Goal: Check status: Check status

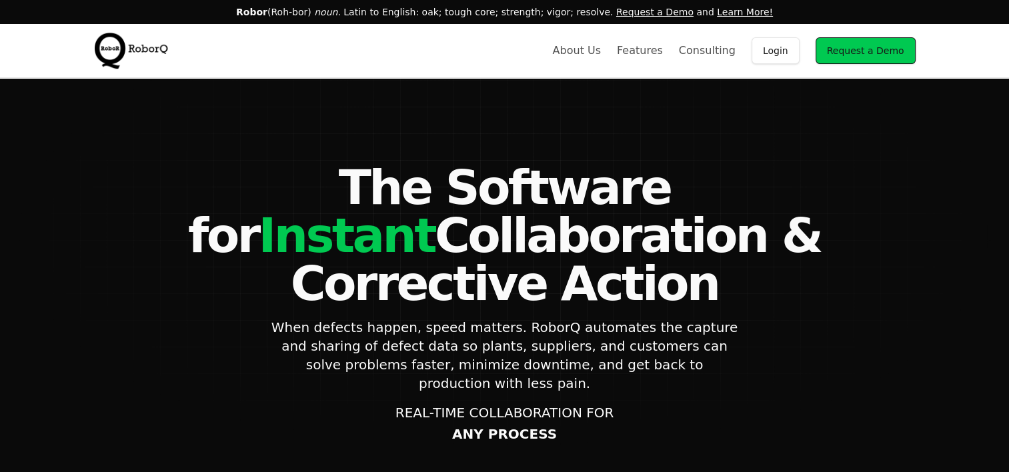
click at [776, 47] on link "Login" at bounding box center [776, 50] width 48 height 27
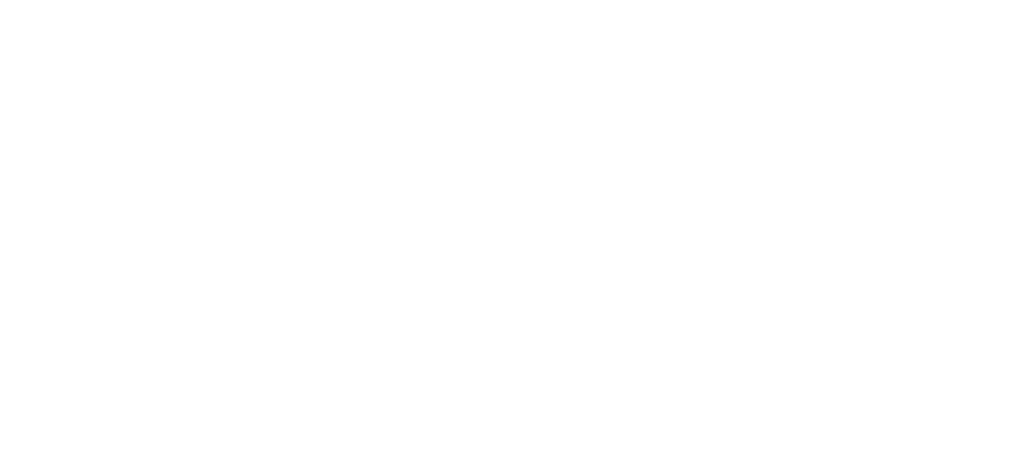
select select "Customer"
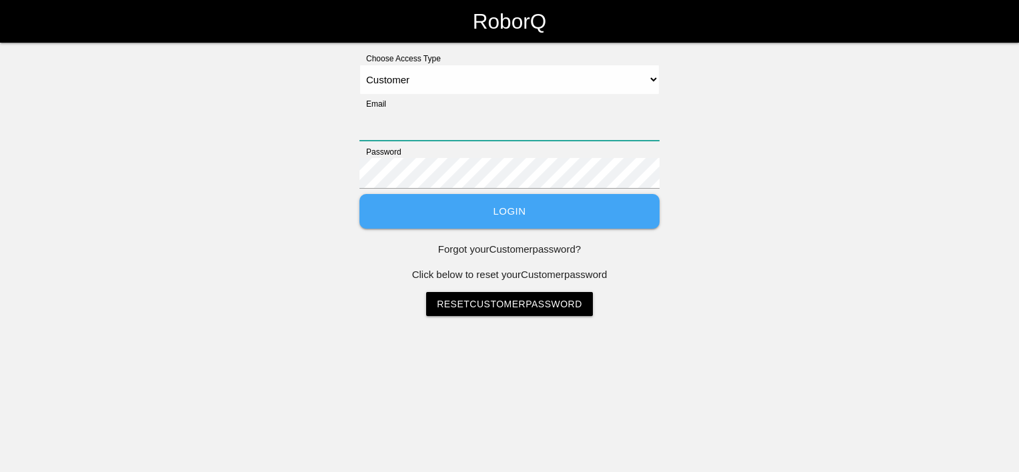
type input "[PERSON_NAME][EMAIL_ADDRESS][PERSON_NAME][DOMAIN_NAME]"
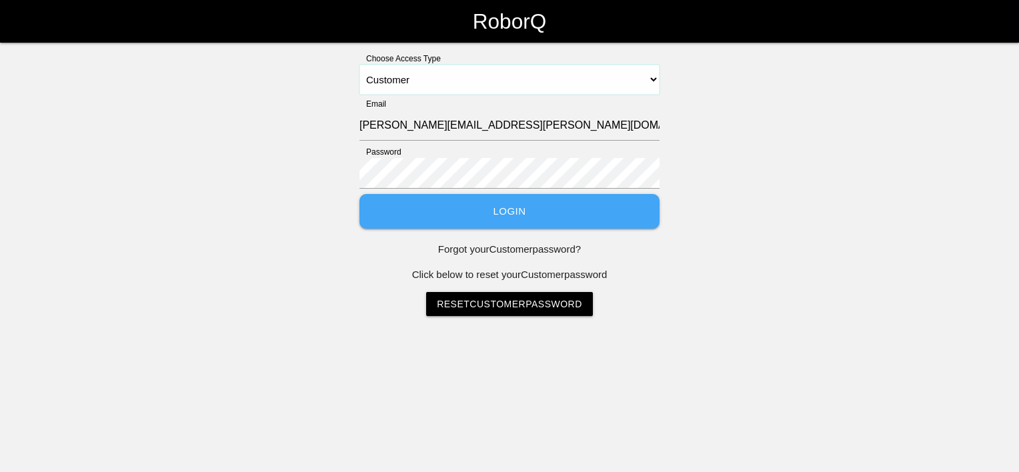
click at [400, 79] on select "Select Access Type Admin Customer Supervisor Worker" at bounding box center [510, 80] width 300 height 30
click at [360, 65] on select "Select Access Type Admin Customer Supervisor Worker" at bounding box center [510, 80] width 300 height 30
click at [250, 143] on div "Choose Access Type Select Access Type Admin Customer Supervisor Worker Email [P…" at bounding box center [509, 185] width 1019 height 264
click at [411, 209] on button "Login" at bounding box center [510, 211] width 300 height 35
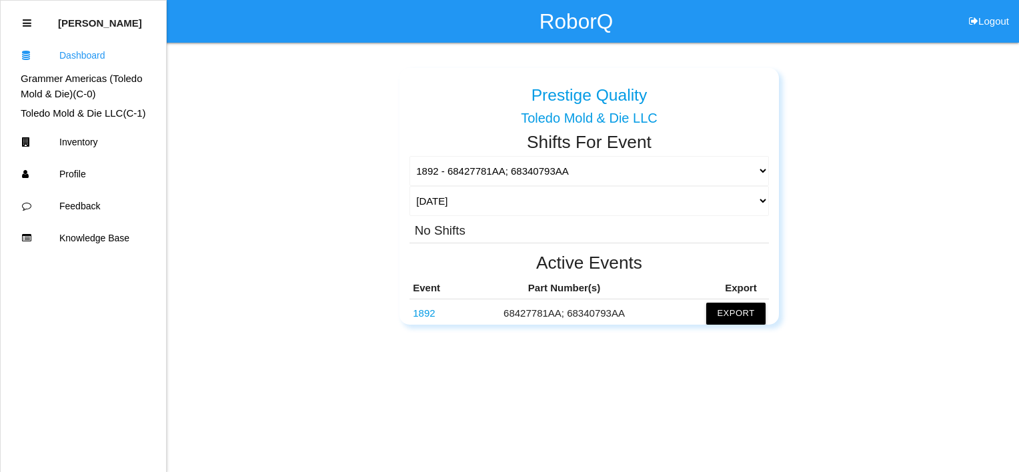
click at [324, 164] on div "Prestige Quality Grammer Americas ([GEOGRAPHIC_DATA] Mold & Die) Prestige Quali…" at bounding box center [589, 191] width 779 height 267
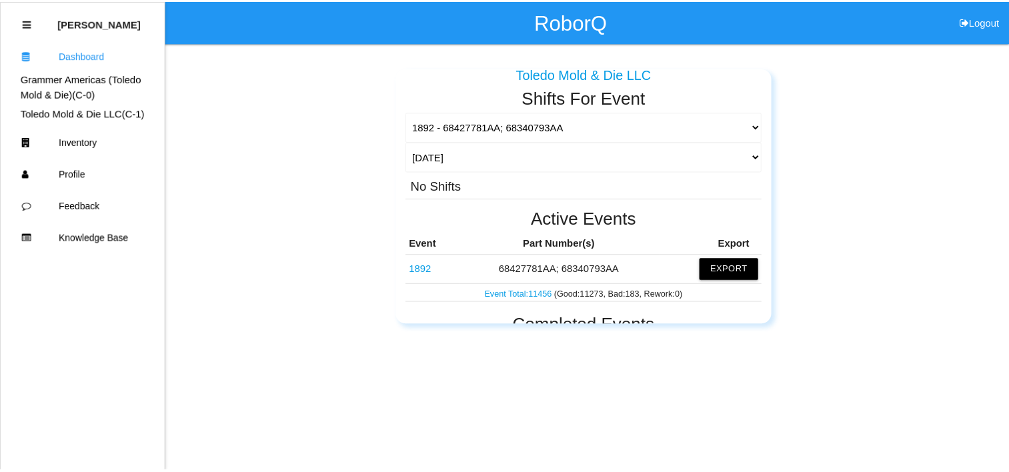
scroll to position [67, 0]
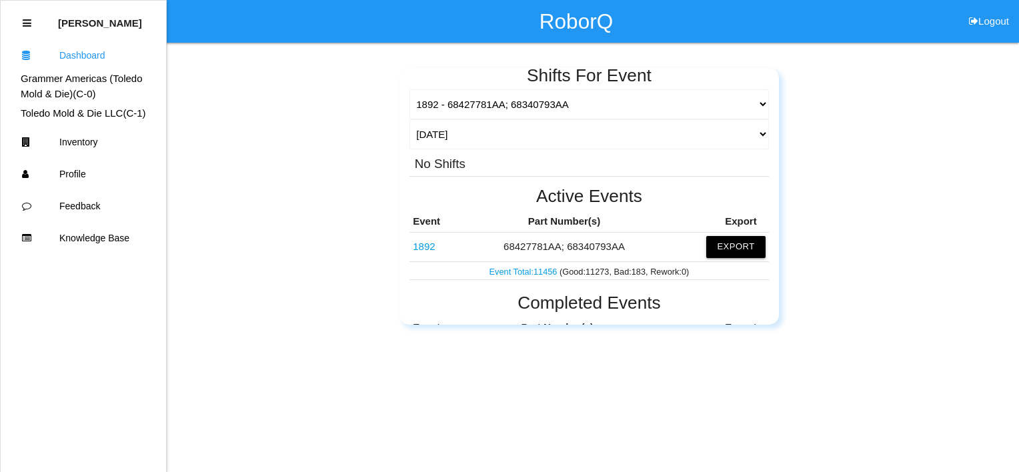
click at [426, 246] on link "1892" at bounding box center [424, 246] width 22 height 11
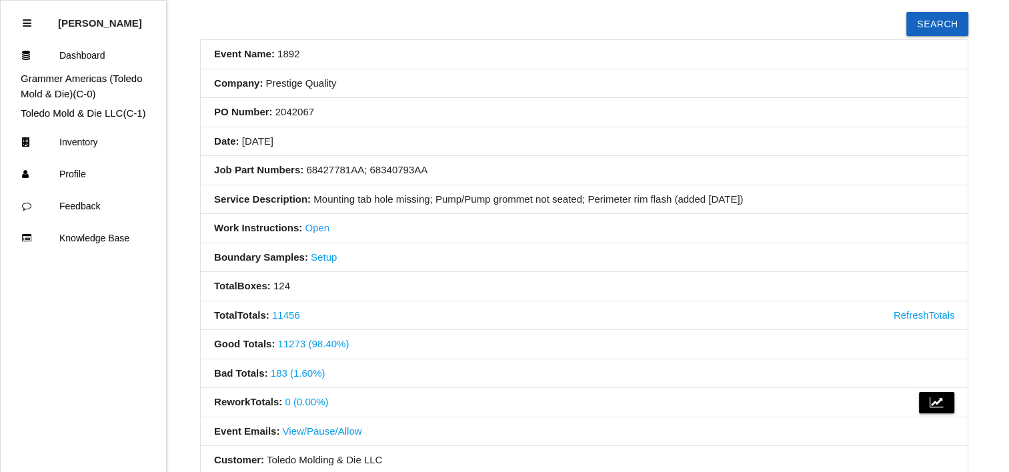
scroll to position [133, 0]
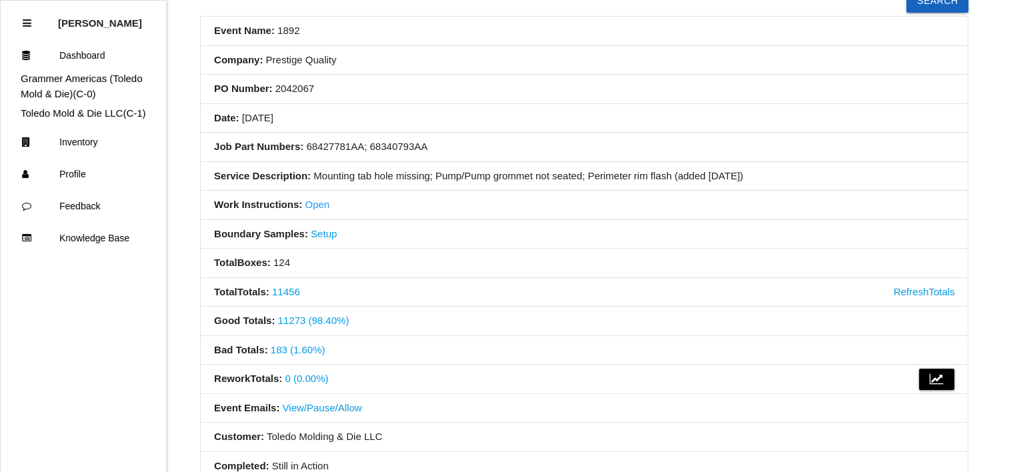
click at [470, 264] on li "Total Boxes : 124" at bounding box center [584, 263] width 767 height 29
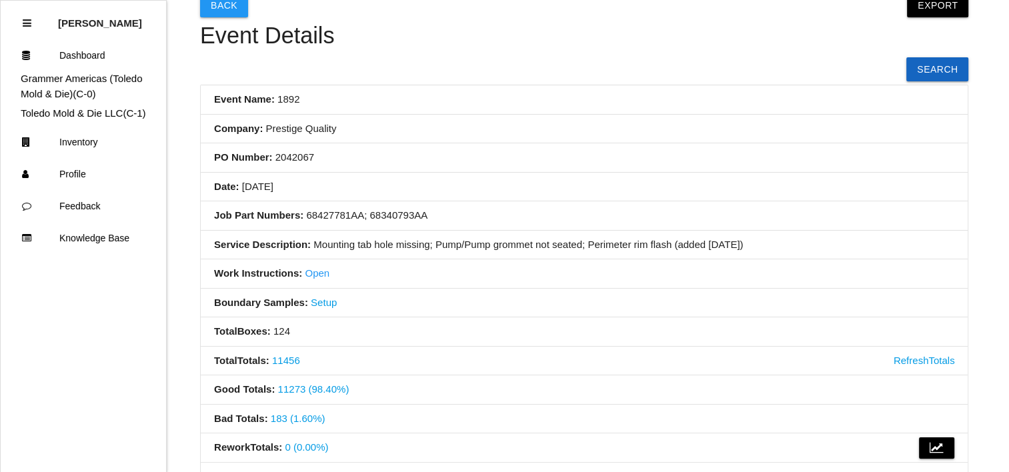
scroll to position [0, 0]
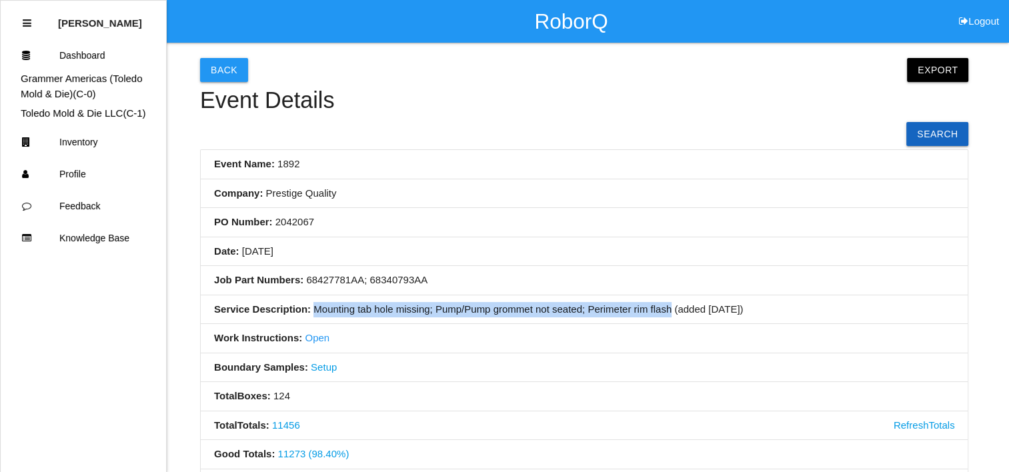
drag, startPoint x: 312, startPoint y: 306, endPoint x: 671, endPoint y: 315, distance: 359.7
click at [671, 315] on li "Service Description: Mounting tab hole missing; Pump/Pump grommet not seated; P…" at bounding box center [584, 310] width 767 height 29
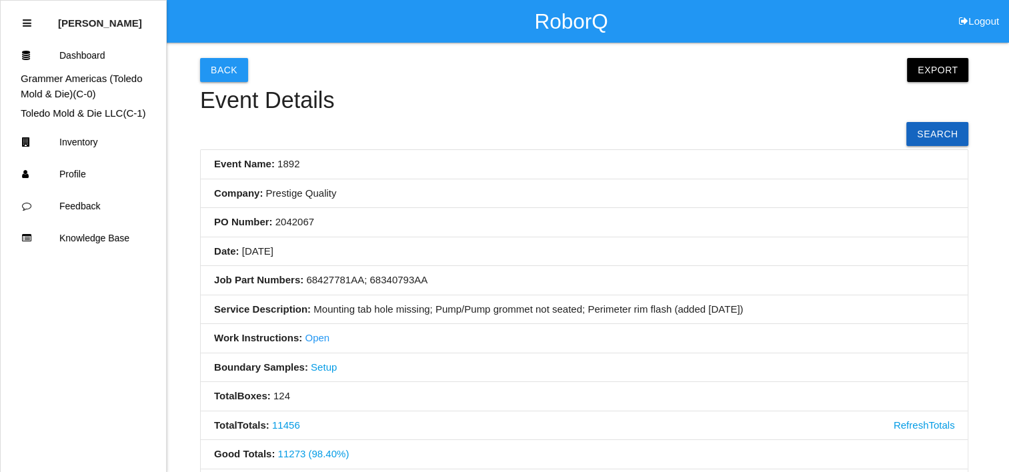
drag, startPoint x: 671, startPoint y: 315, endPoint x: 614, endPoint y: 337, distance: 61.5
click at [616, 337] on li "Work Instructions: Open" at bounding box center [584, 338] width 767 height 29
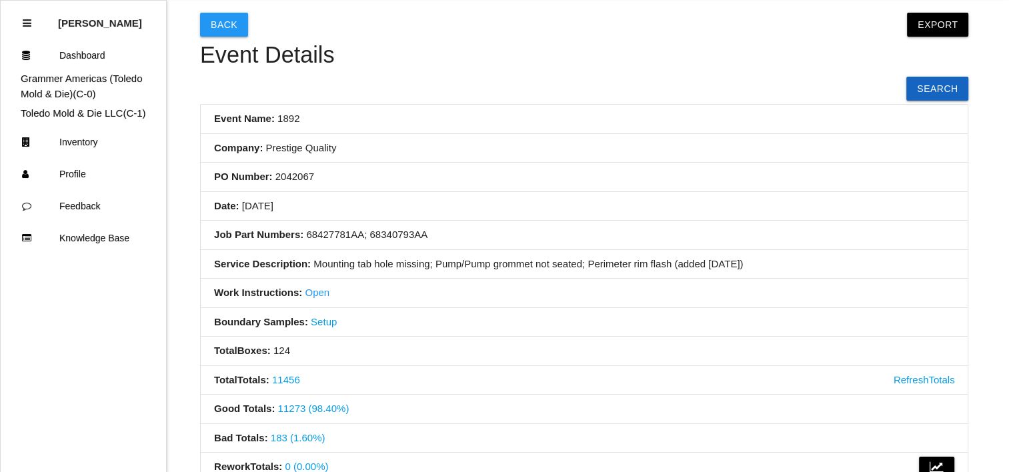
scroll to position [67, 0]
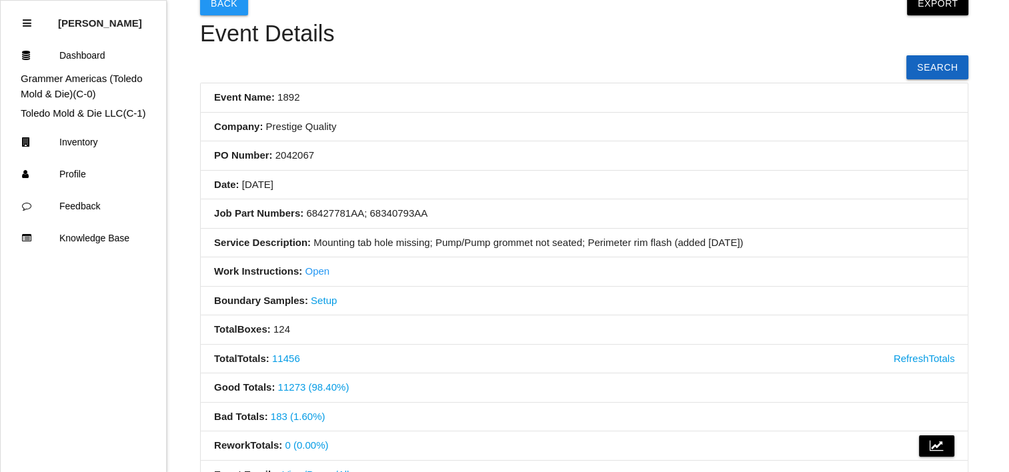
click at [489, 272] on li "Work Instructions: Open" at bounding box center [584, 272] width 767 height 29
click at [314, 272] on link "Open" at bounding box center [317, 271] width 25 height 11
drag, startPoint x: 591, startPoint y: 246, endPoint x: 671, endPoint y: 246, distance: 80.1
click at [671, 246] on li "Service Description: Mounting tab hole missing; Pump/Pump grommet not seated; P…" at bounding box center [584, 243] width 767 height 29
drag, startPoint x: 671, startPoint y: 246, endPoint x: 587, endPoint y: 192, distance: 99.6
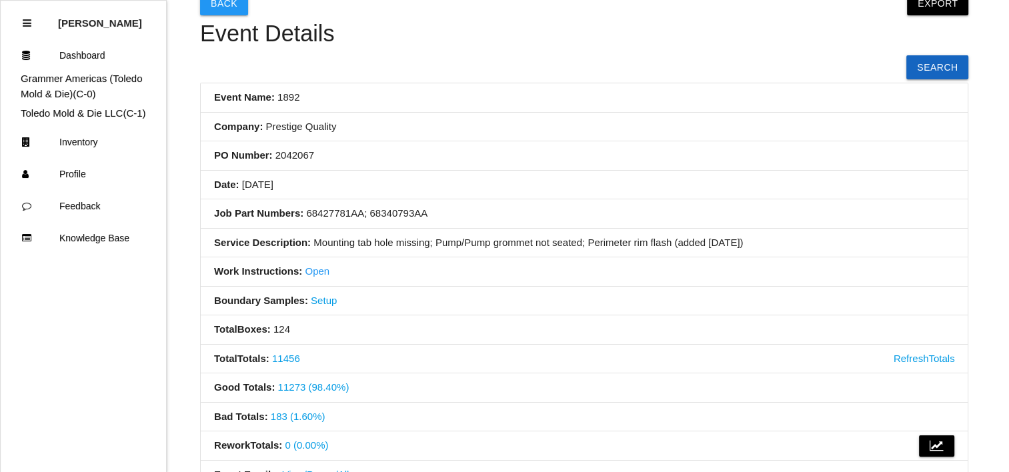
click at [588, 197] on li "Date: [DATE]" at bounding box center [584, 185] width 767 height 29
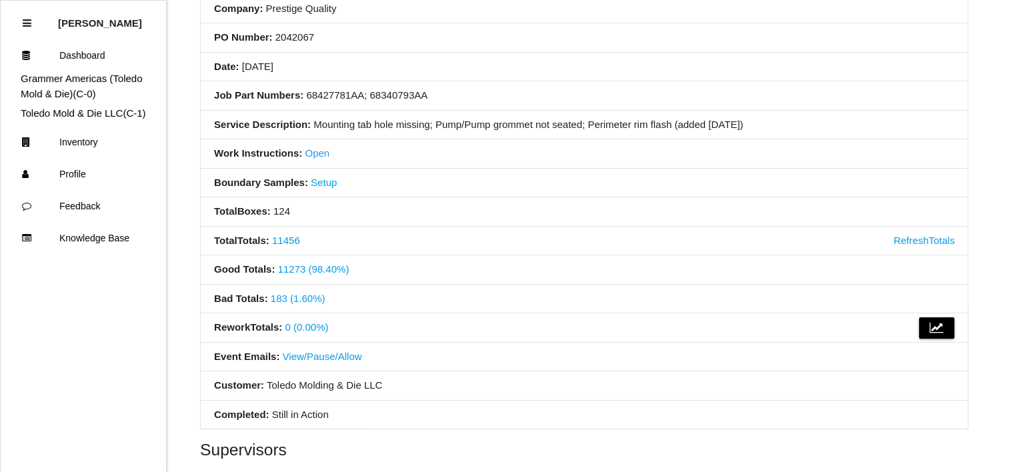
scroll to position [200, 0]
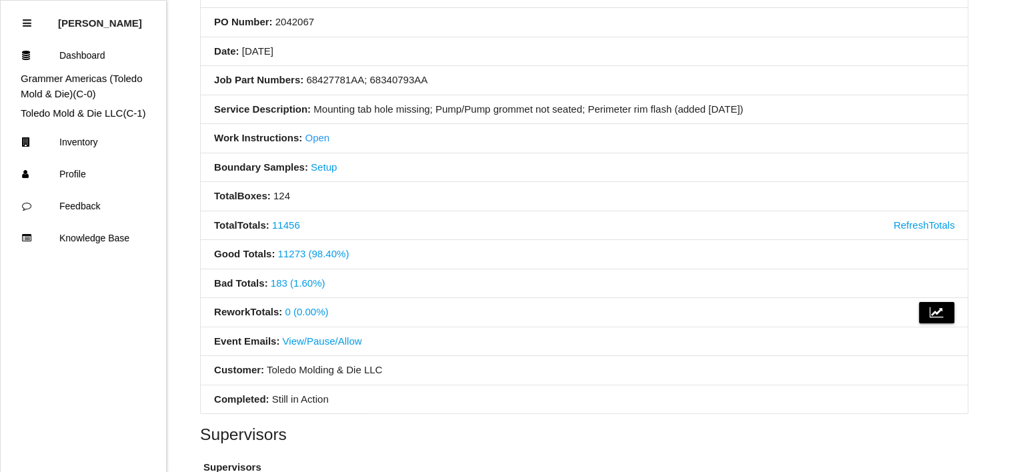
click at [532, 252] on li "Good Totals : 11273 (98.40%)" at bounding box center [584, 254] width 767 height 29
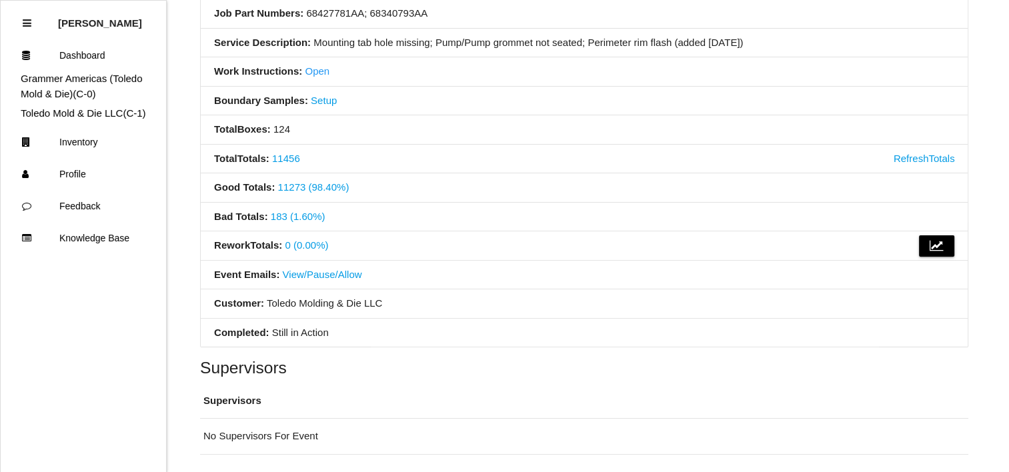
click at [503, 231] on li "Rework Totals : 0 (0.00%)" at bounding box center [584, 245] width 767 height 29
click at [544, 225] on li "Bad Totals : 183 (1.60%)" at bounding box center [584, 217] width 767 height 29
drag, startPoint x: 585, startPoint y: 202, endPoint x: 530, endPoint y: 205, distance: 54.8
click at [530, 205] on li "Bad Totals : 183 (1.60%)" at bounding box center [584, 217] width 767 height 29
click at [294, 213] on link "183 (1.60%)" at bounding box center [298, 216] width 55 height 11
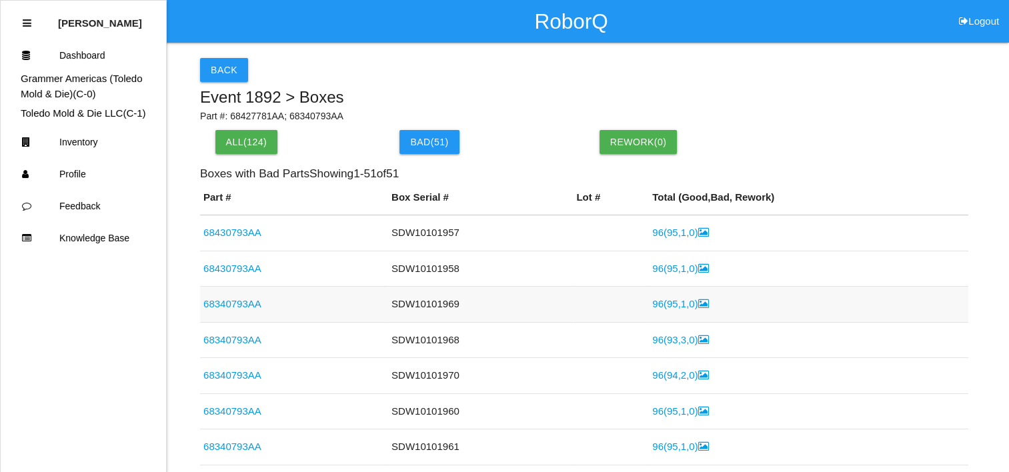
click at [237, 304] on link "68340793AA" at bounding box center [232, 303] width 58 height 11
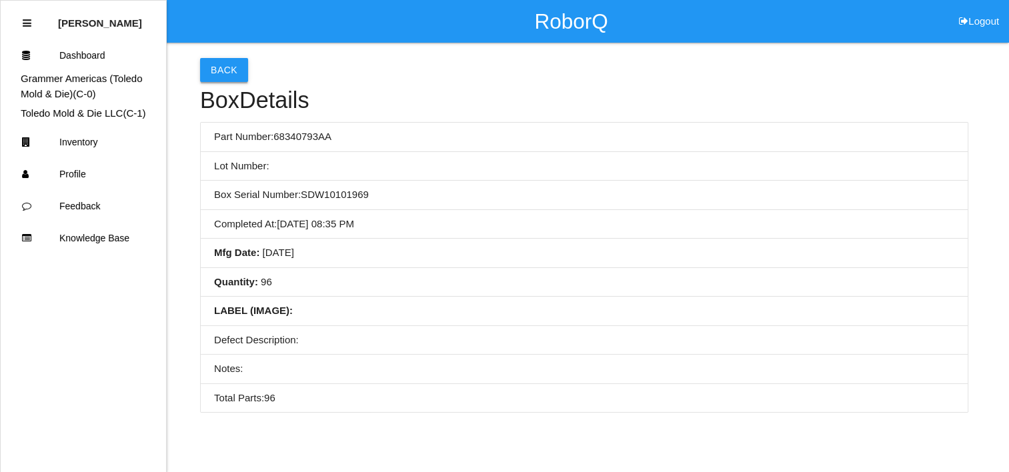
click at [221, 67] on button "Back" at bounding box center [224, 70] width 48 height 24
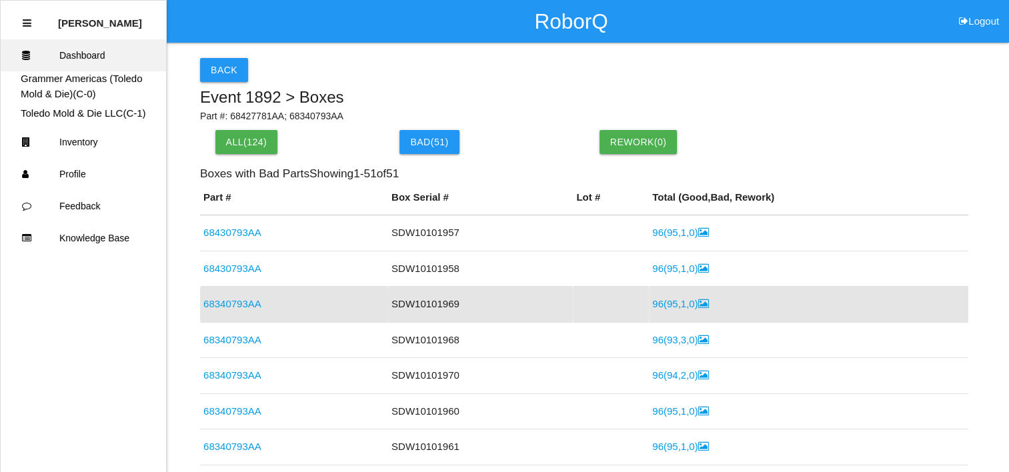
scroll to position [68, 0]
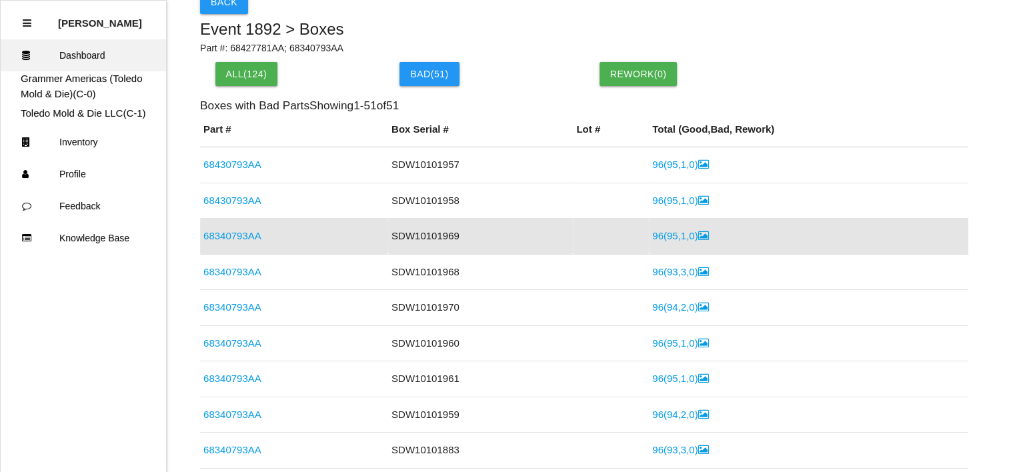
click at [48, 55] on link "Dashboard" at bounding box center [83, 55] width 165 height 32
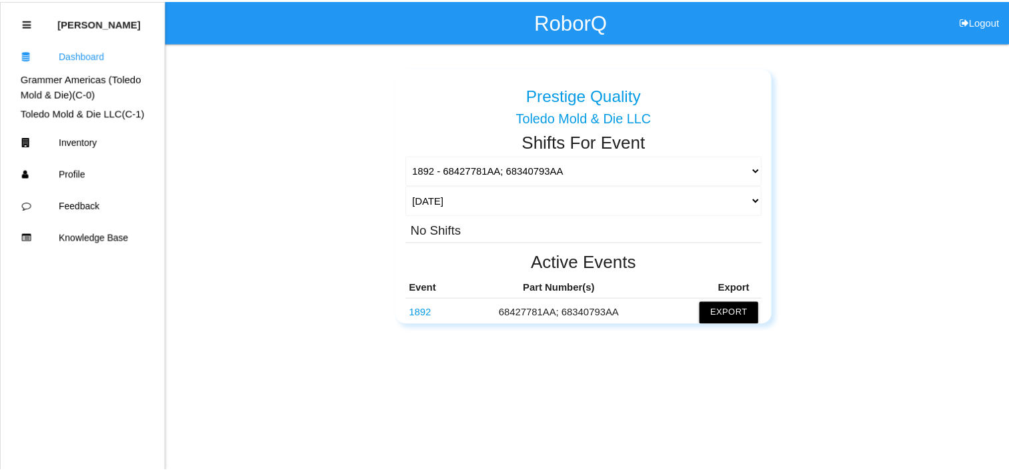
scroll to position [67, 0]
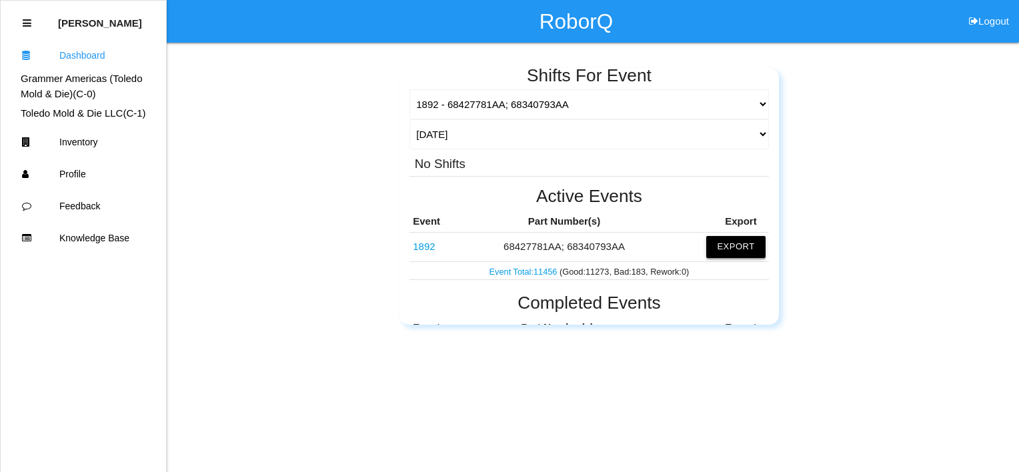
click at [720, 243] on button "Export" at bounding box center [735, 246] width 59 height 21
click at [712, 250] on button "Excel" at bounding box center [724, 246] width 25 height 11
click at [424, 248] on link "1892" at bounding box center [424, 246] width 22 height 11
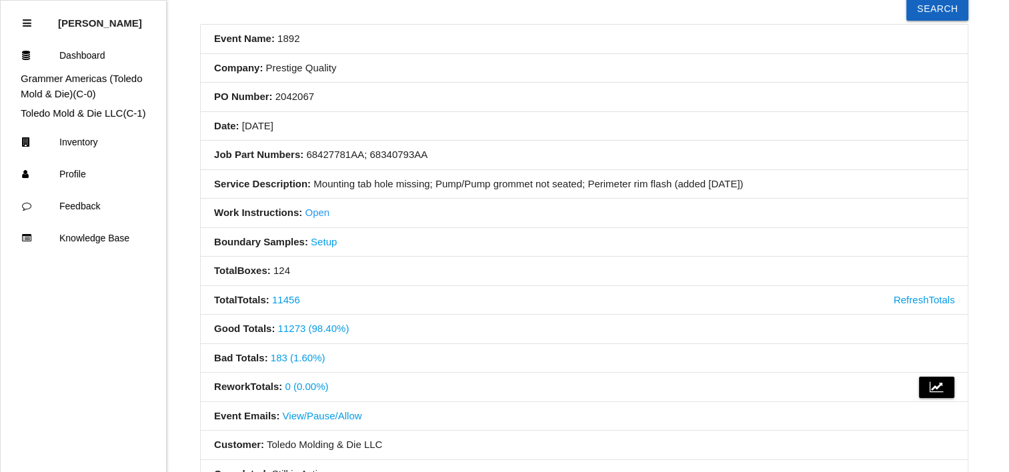
scroll to position [133, 0]
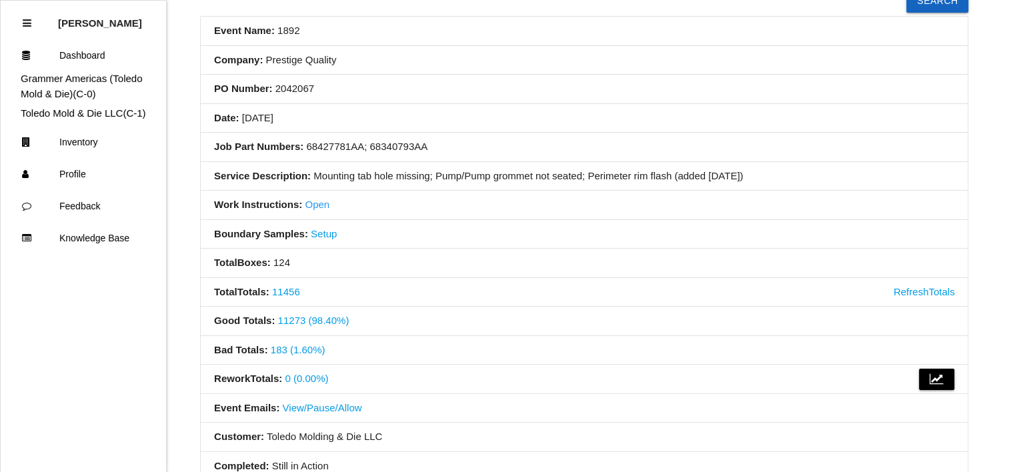
click at [294, 351] on link "183 (1.60%)" at bounding box center [298, 349] width 55 height 11
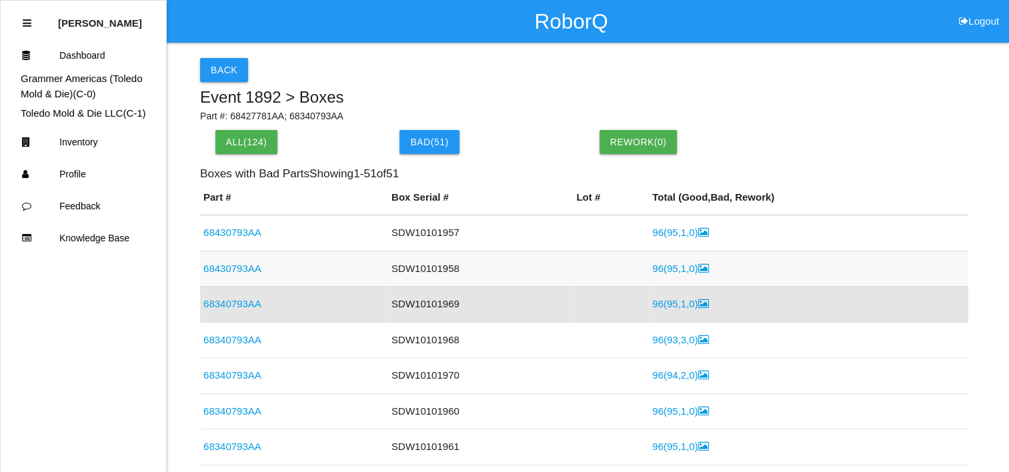
scroll to position [68, 0]
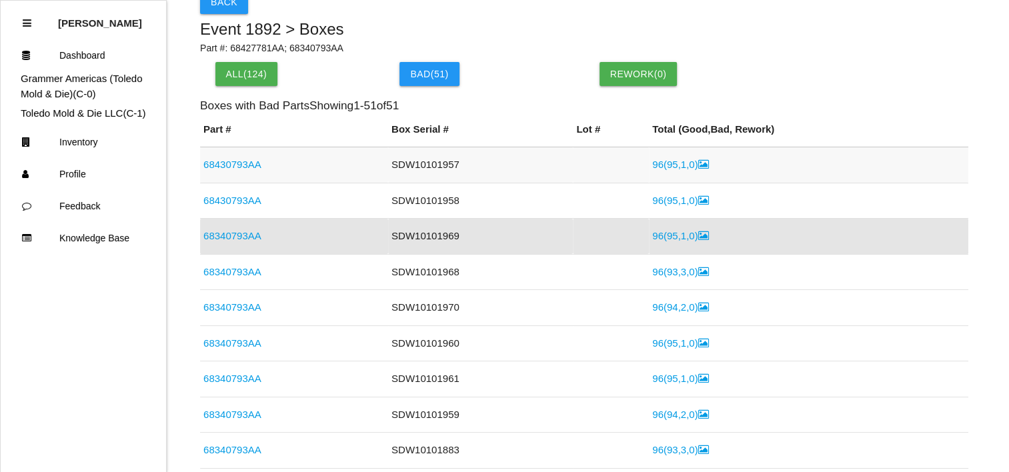
click at [244, 165] on link "68430793AA" at bounding box center [232, 164] width 58 height 11
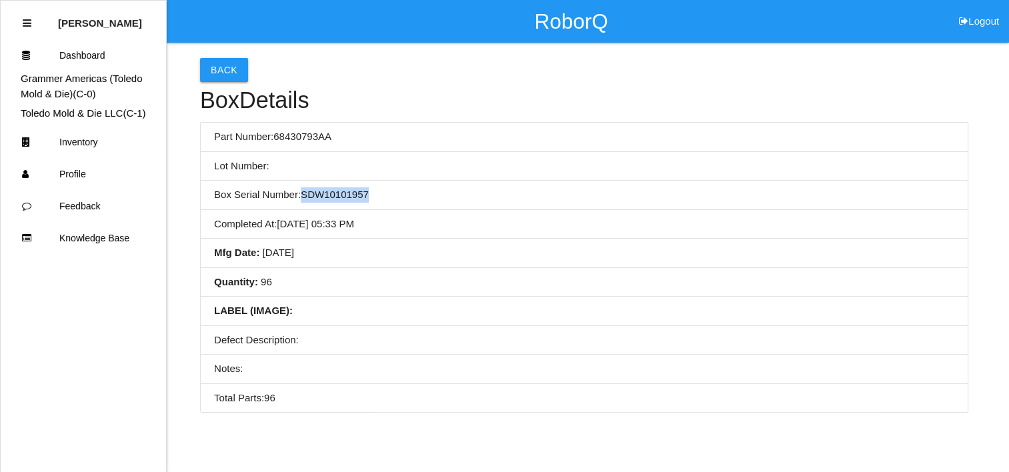
drag, startPoint x: 298, startPoint y: 193, endPoint x: 394, endPoint y: 201, distance: 95.8
click at [394, 201] on li "Box Serial Number: SDW10101957" at bounding box center [584, 195] width 767 height 29
drag, startPoint x: 394, startPoint y: 201, endPoint x: 438, endPoint y: 202, distance: 44.0
click at [438, 202] on li "Box Serial Number: SDW10101957" at bounding box center [584, 195] width 767 height 29
click at [302, 219] on li "Completed At : [DATE] 05:33 PM" at bounding box center [584, 224] width 767 height 29
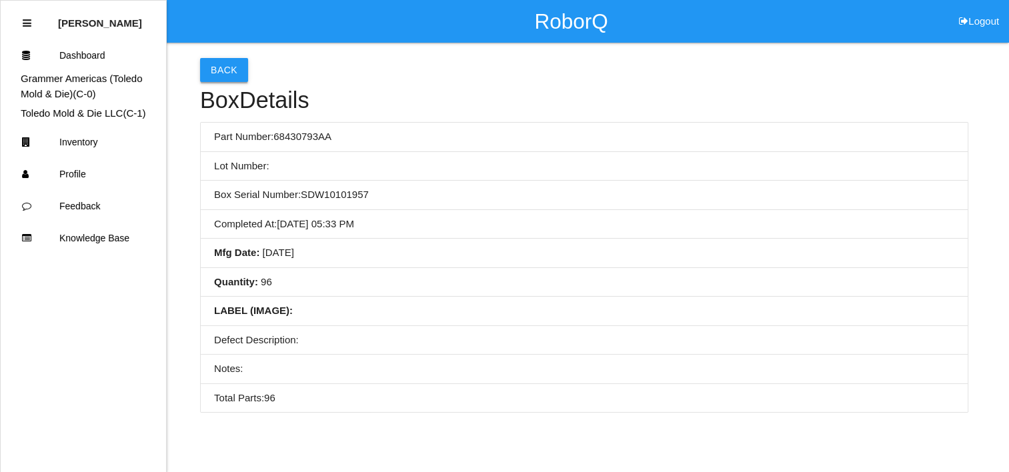
click at [223, 70] on button "Back" at bounding box center [224, 70] width 48 height 24
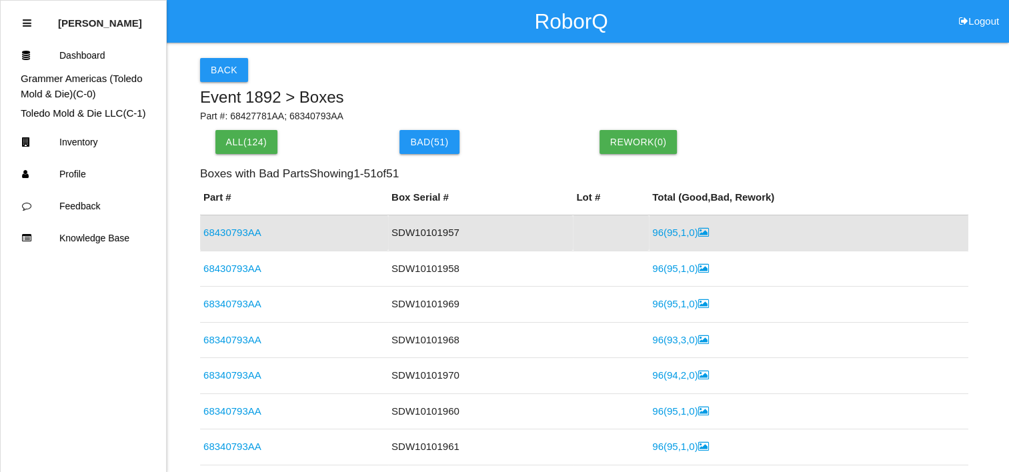
click at [664, 234] on link "96 ( 95 , 1 , 0 )" at bounding box center [680, 232] width 56 height 11
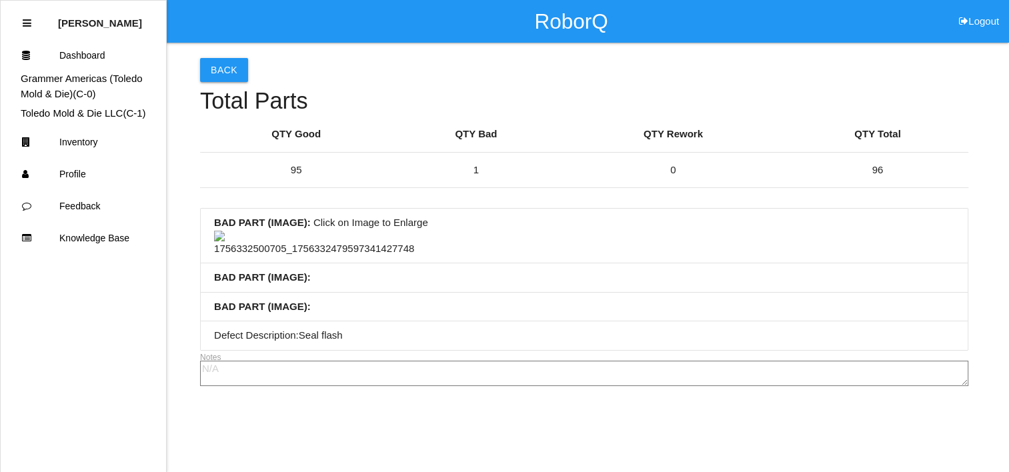
scroll to position [67, 0]
click at [239, 58] on button "Back" at bounding box center [224, 70] width 48 height 24
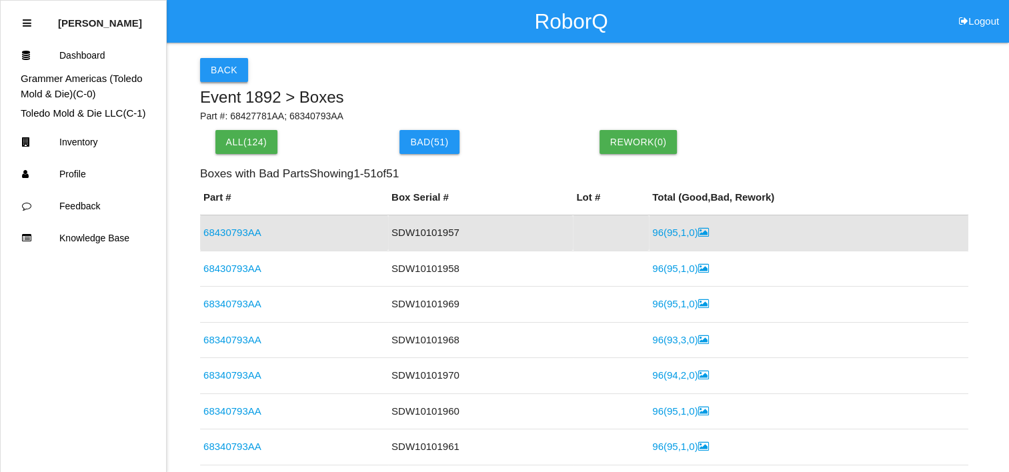
click at [218, 63] on button "Back" at bounding box center [224, 70] width 48 height 24
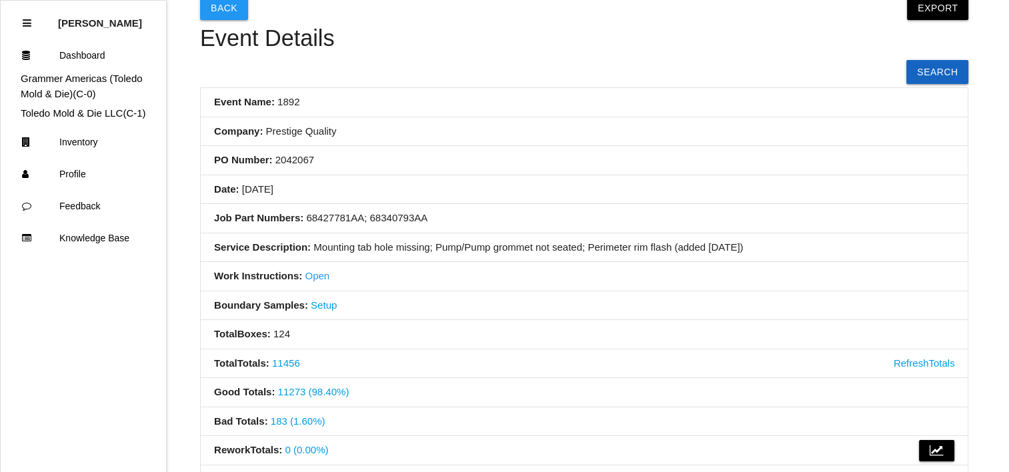
scroll to position [133, 0]
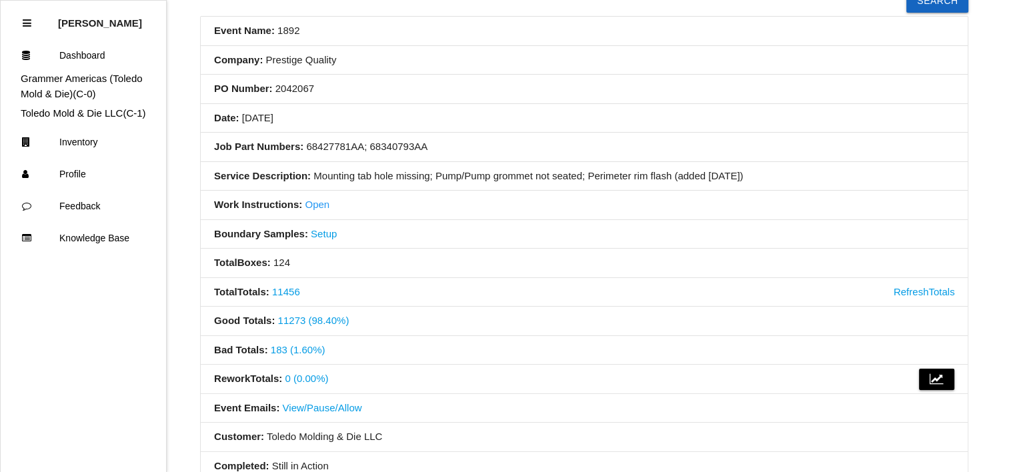
click at [472, 239] on li "Boundary Samples: Setup" at bounding box center [584, 234] width 767 height 29
drag, startPoint x: 524, startPoint y: 242, endPoint x: 462, endPoint y: 245, distance: 62.1
click at [462, 245] on li "Boundary Samples: Setup" at bounding box center [584, 234] width 767 height 29
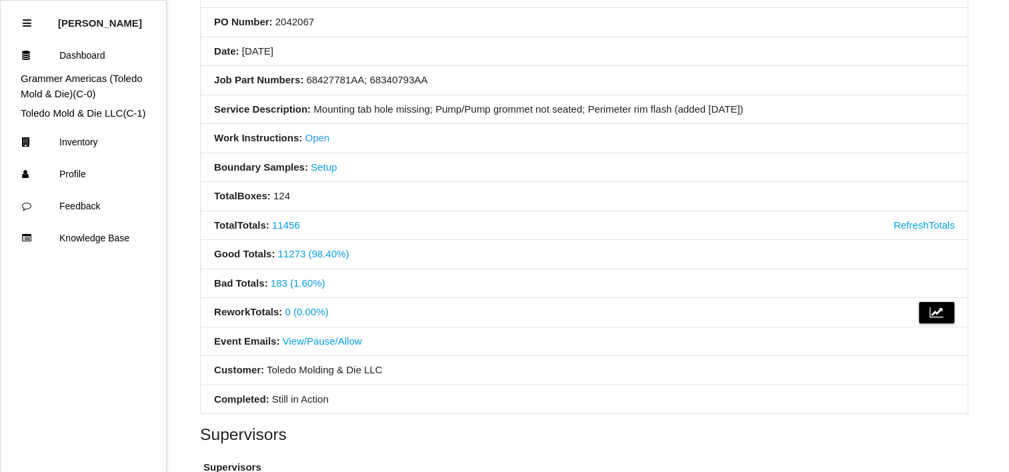
click at [462, 245] on li "Good Totals : 11273 (98.40%)" at bounding box center [584, 254] width 767 height 29
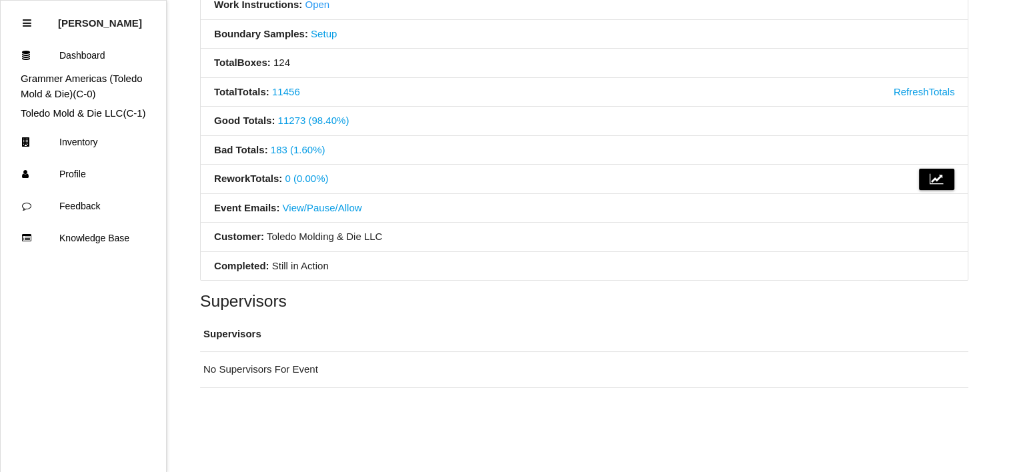
scroll to position [267, 0]
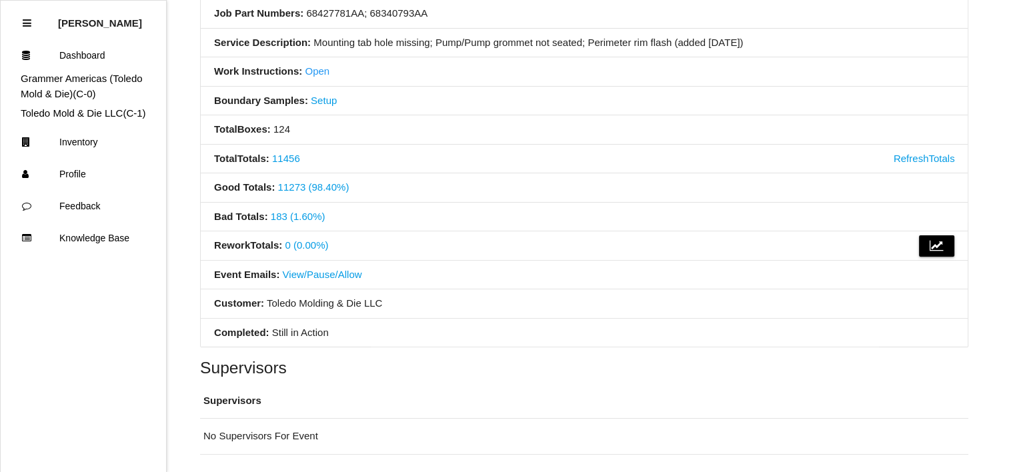
click at [288, 270] on link "View/Pause/Allow" at bounding box center [322, 274] width 79 height 11
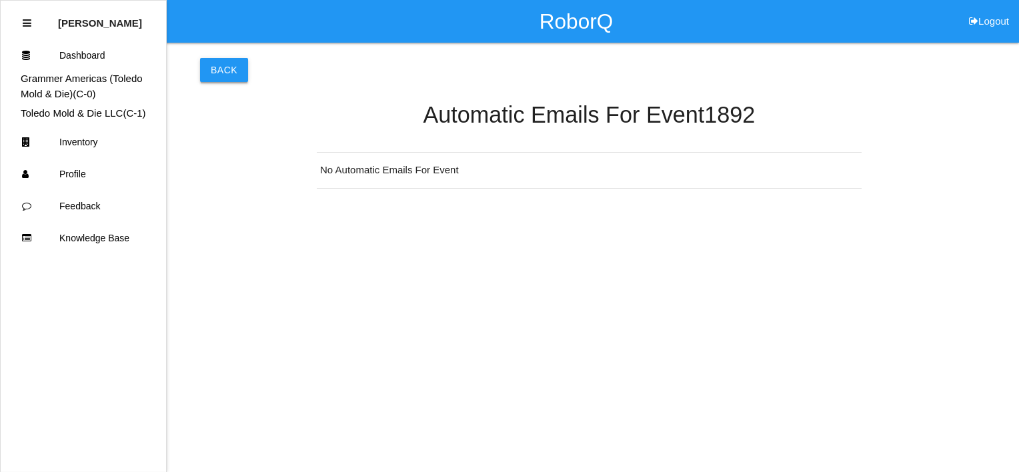
click at [222, 72] on button "Back" at bounding box center [224, 70] width 48 height 24
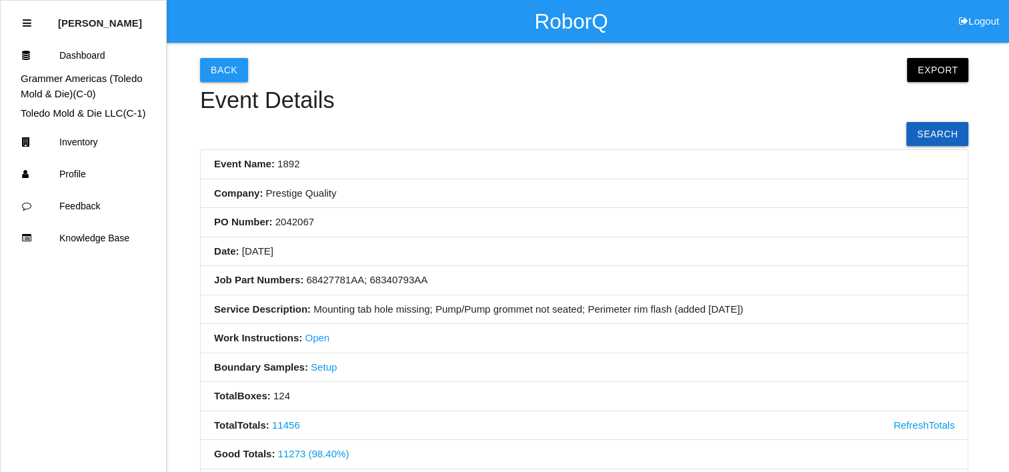
click at [506, 213] on li "PO Number: 2042067" at bounding box center [584, 222] width 767 height 29
drag, startPoint x: 574, startPoint y: 213, endPoint x: 492, endPoint y: 215, distance: 82.1
click at [492, 215] on li "PO Number: 2042067" at bounding box center [584, 222] width 767 height 29
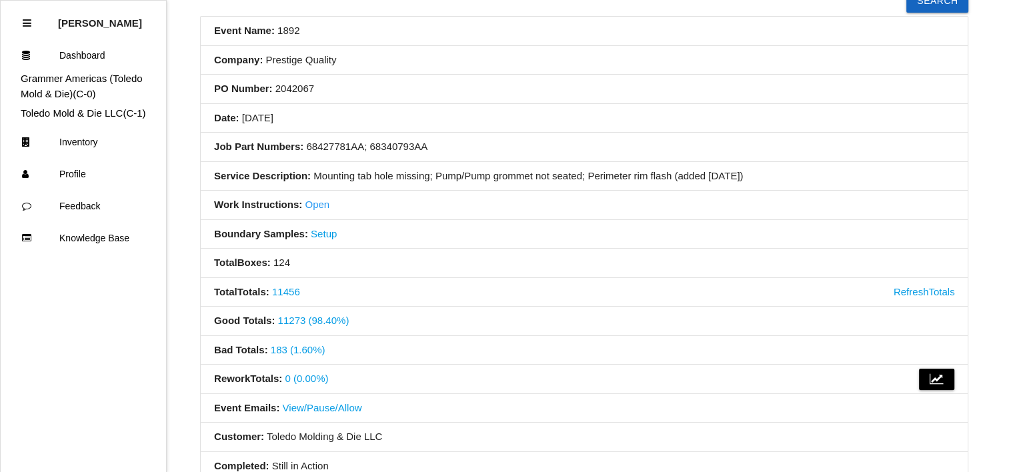
scroll to position [200, 0]
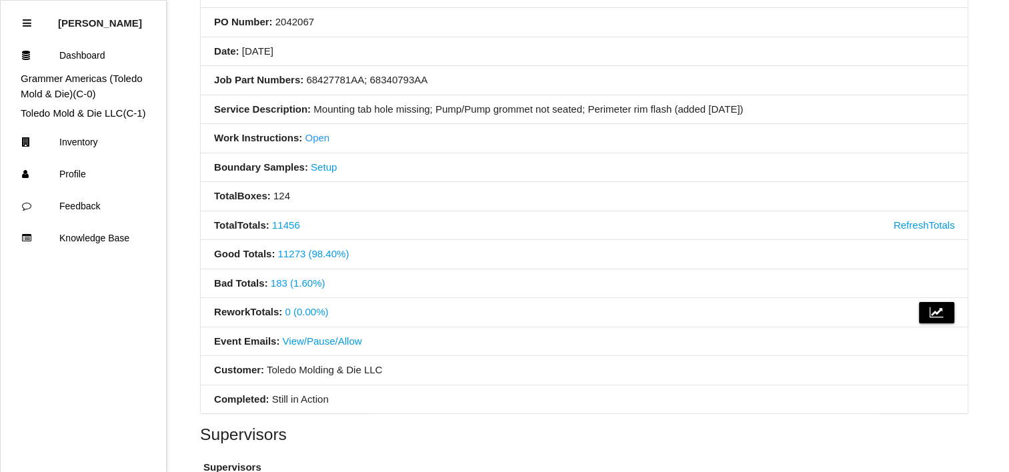
click at [515, 200] on li "Total Boxes : 124" at bounding box center [584, 196] width 767 height 29
click at [475, 197] on li "Total Boxes : 124" at bounding box center [584, 196] width 767 height 29
click at [489, 187] on li "Total Boxes : 124" at bounding box center [584, 196] width 767 height 29
drag, startPoint x: 558, startPoint y: 194, endPoint x: 481, endPoint y: 190, distance: 76.8
click at [482, 190] on li "Total Boxes : 124" at bounding box center [584, 196] width 767 height 29
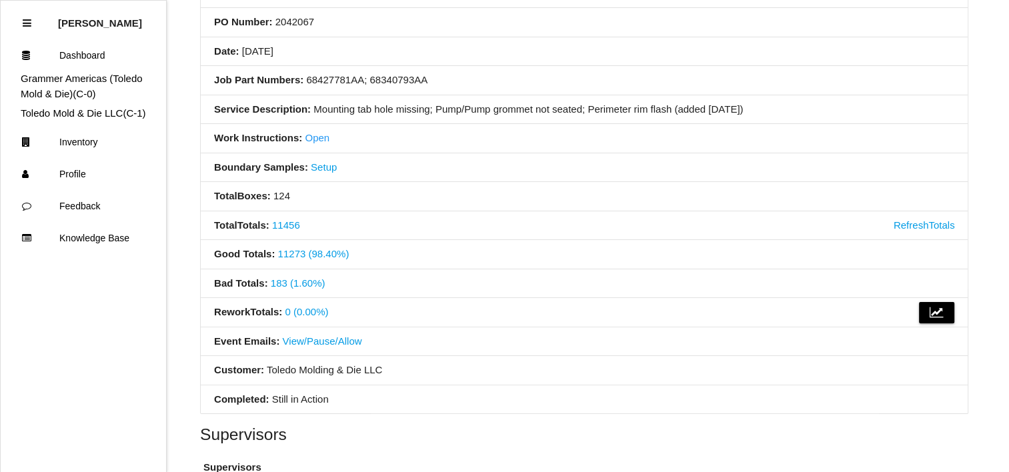
click at [478, 191] on li "Total Boxes : 124" at bounding box center [584, 196] width 767 height 29
drag, startPoint x: 515, startPoint y: 191, endPoint x: 451, endPoint y: 189, distance: 64.1
click at [451, 189] on li "Total Boxes : 124" at bounding box center [584, 196] width 767 height 29
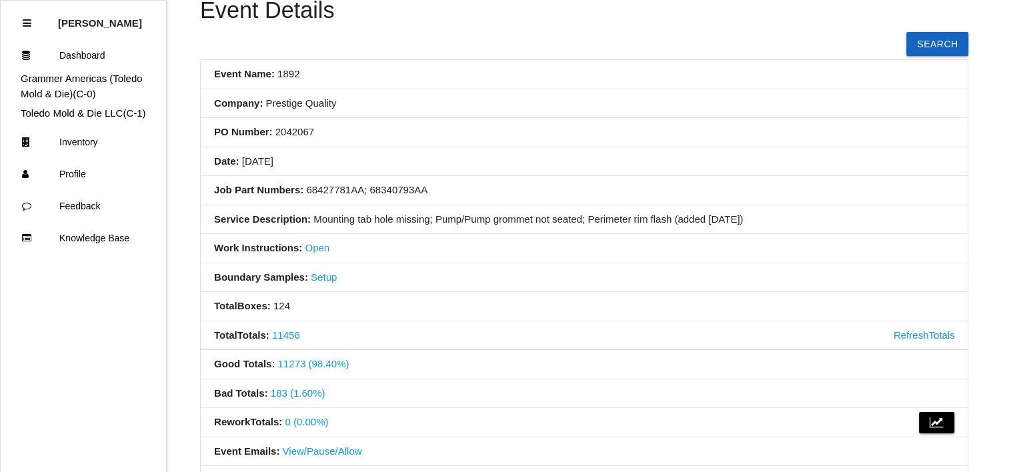
scroll to position [67, 0]
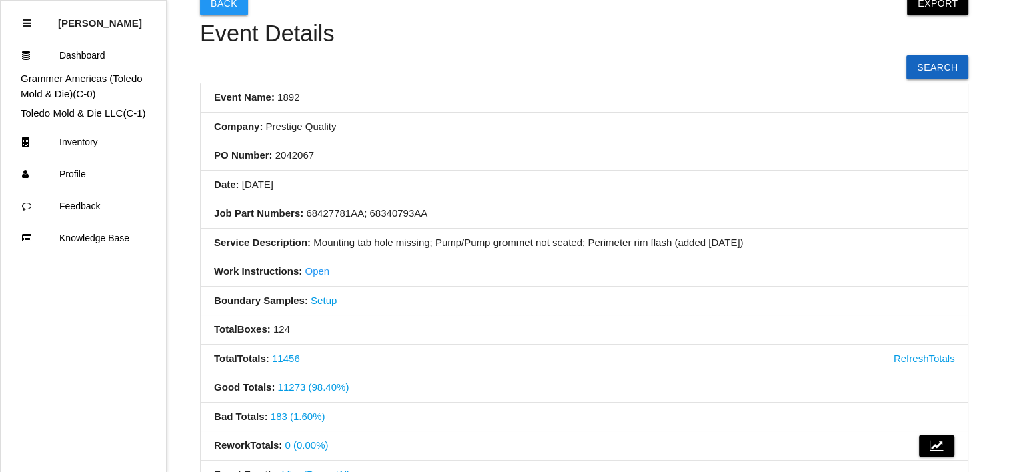
click at [482, 178] on li "Date: [DATE]" at bounding box center [584, 185] width 767 height 29
click at [482, 248] on li "Service Description: Mounting tab hole missing; Pump/Pump grommet not seated; P…" at bounding box center [584, 243] width 767 height 29
click at [487, 206] on li "Job Part Numbers: 68427781AA; 68340793AA" at bounding box center [584, 213] width 767 height 29
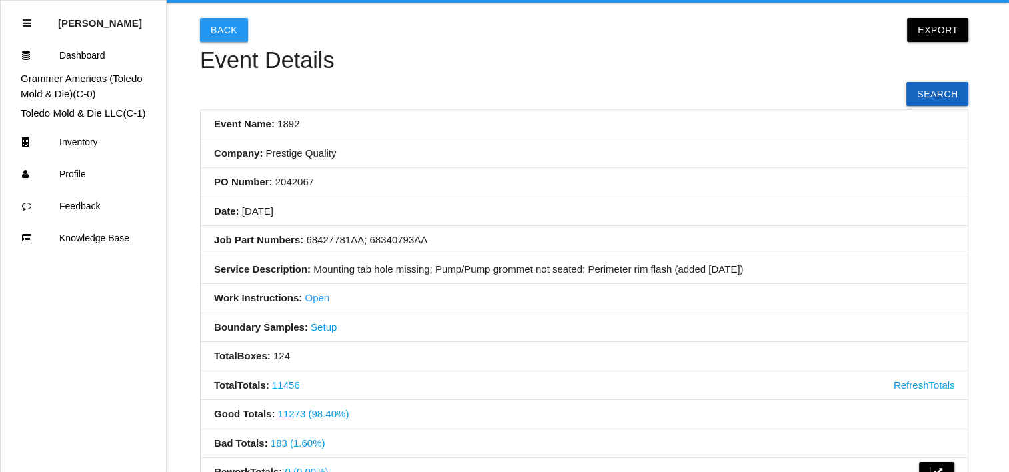
scroll to position [0, 0]
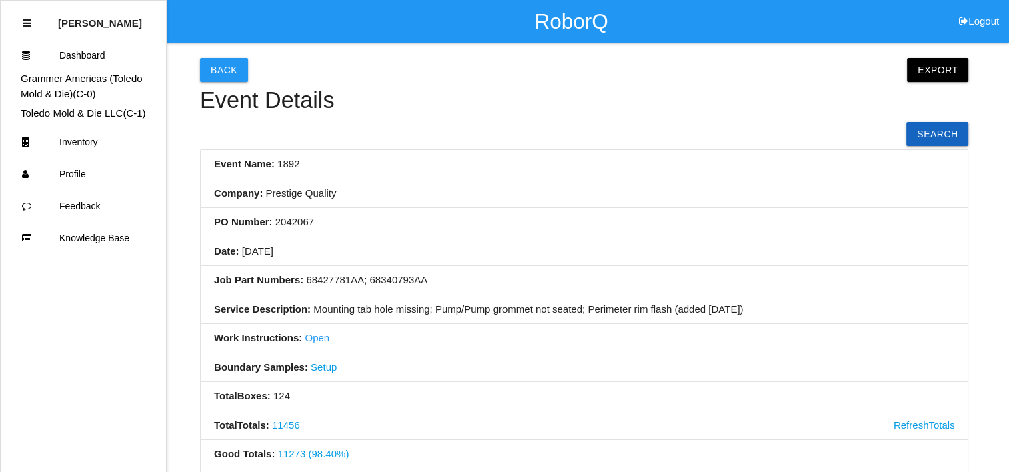
click at [490, 204] on li "Company: Prestige Quality" at bounding box center [584, 193] width 767 height 29
click at [480, 278] on li "Job Part Numbers: 68427781AA; 68340793AA" at bounding box center [584, 280] width 767 height 29
click at [478, 212] on li "PO Number: 2042067" at bounding box center [584, 222] width 767 height 29
click at [480, 211] on li "PO Number: 2042067" at bounding box center [584, 222] width 767 height 29
click at [486, 250] on li "Date: [DATE]" at bounding box center [584, 251] width 767 height 29
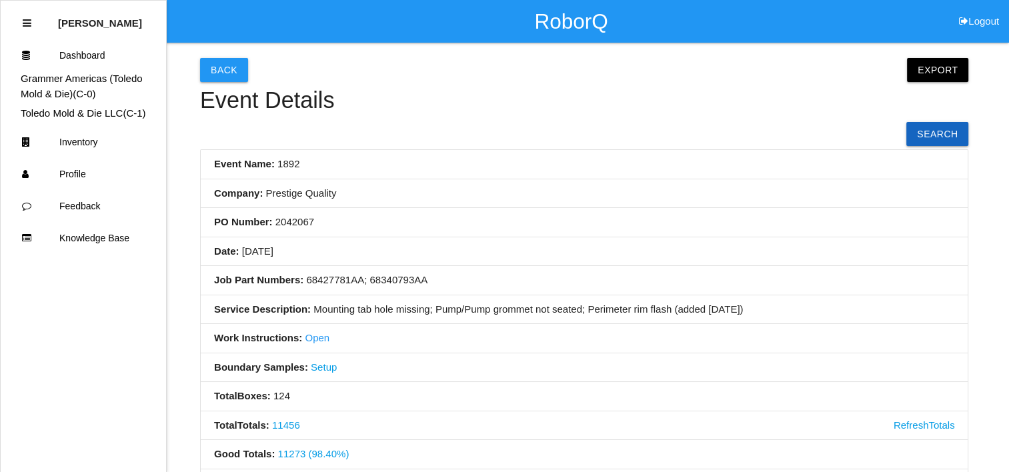
click at [489, 237] on li "Date: [DATE]" at bounding box center [584, 251] width 767 height 29
drag, startPoint x: 488, startPoint y: 293, endPoint x: 491, endPoint y: 282, distance: 11.7
click at [489, 293] on li "Job Part Numbers: 68427781AA; 68340793AA" at bounding box center [584, 280] width 767 height 29
click at [497, 227] on li "PO Number: 2042067" at bounding box center [584, 222] width 767 height 29
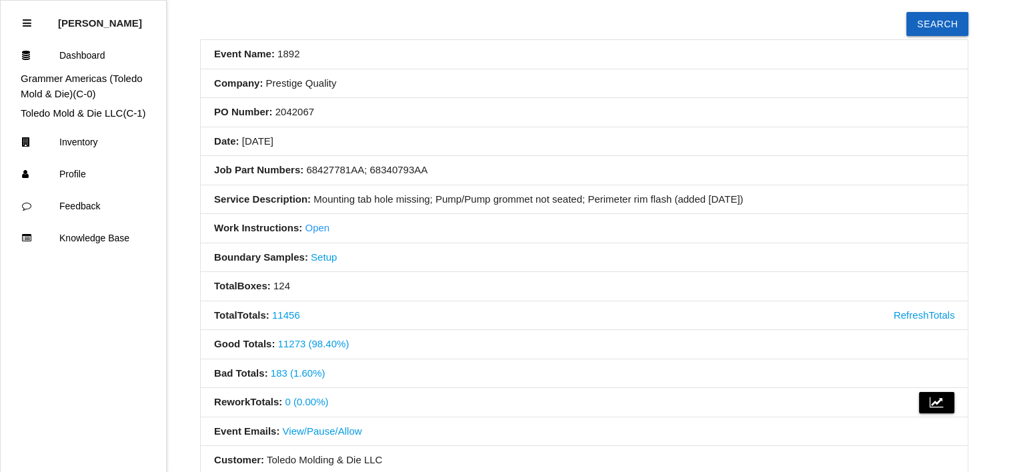
scroll to position [133, 0]
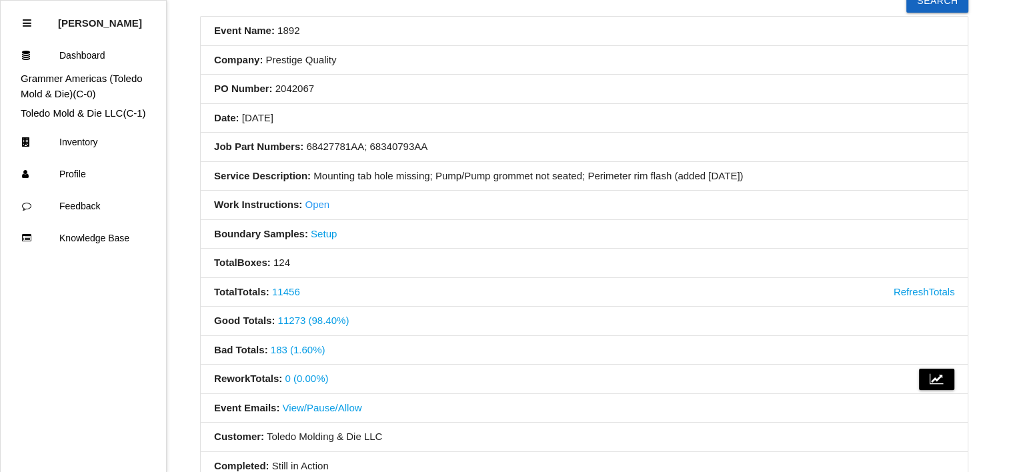
click at [300, 352] on link "183 (1.60%)" at bounding box center [298, 349] width 55 height 11
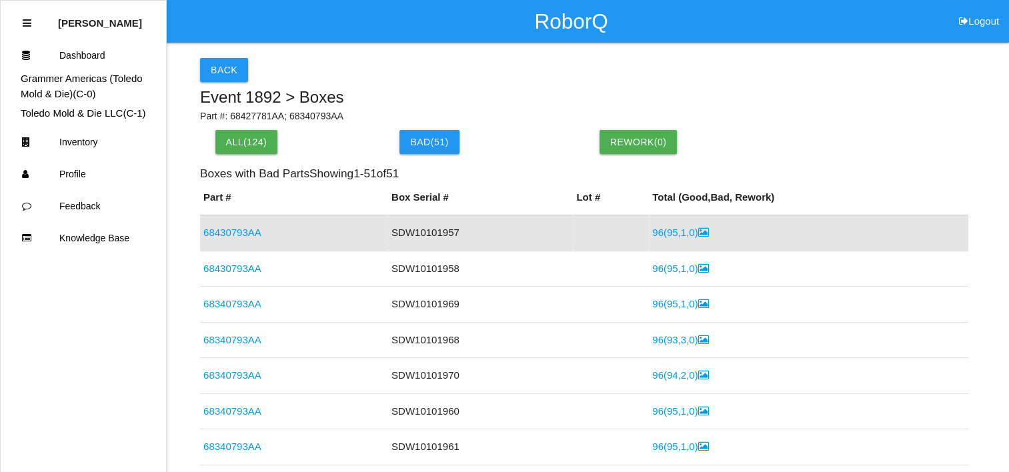
click at [679, 235] on link "96 ( 95 , 1 , 0 )" at bounding box center [680, 232] width 56 height 11
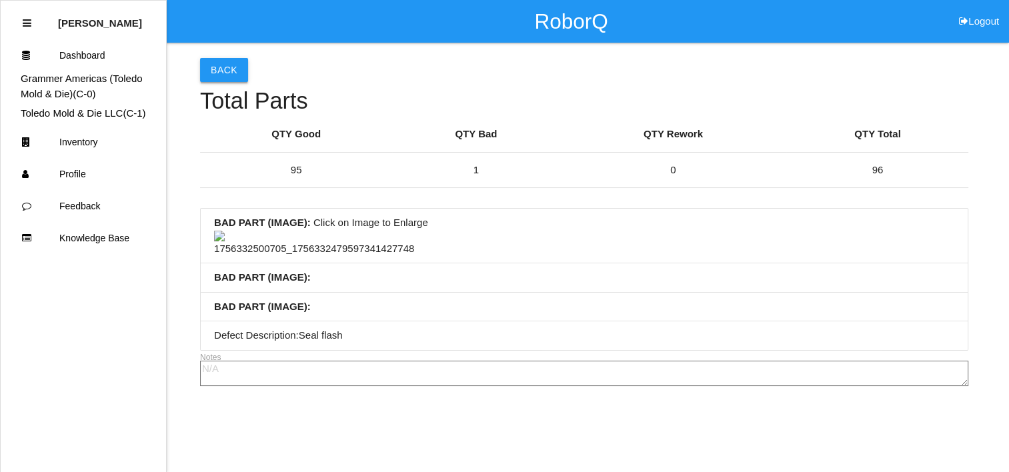
click at [218, 66] on button "Back" at bounding box center [224, 70] width 48 height 24
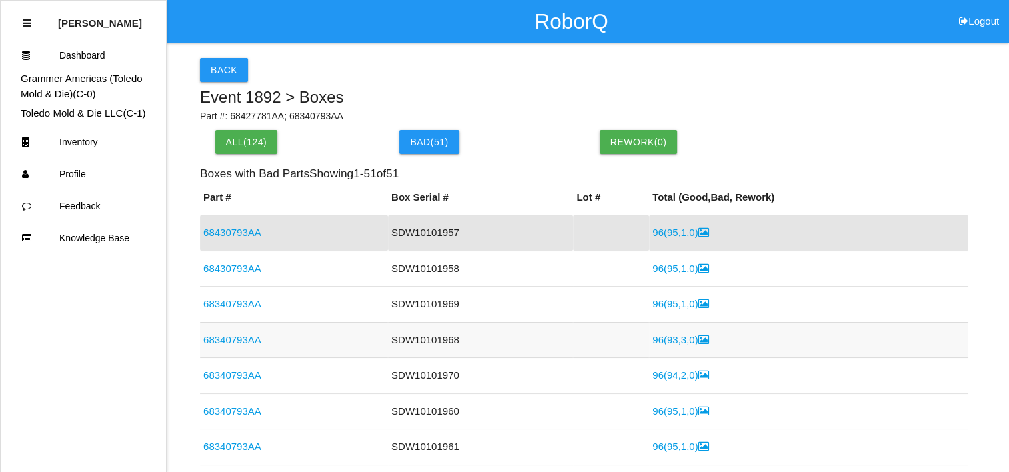
click at [674, 339] on link "96 ( 93 , 3 , 0 )" at bounding box center [680, 339] width 56 height 11
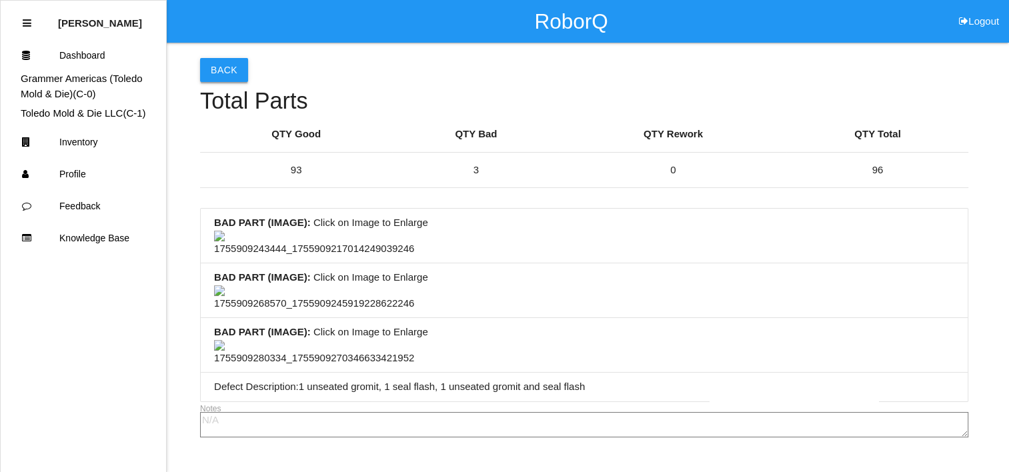
click at [223, 71] on button "Back" at bounding box center [224, 70] width 48 height 24
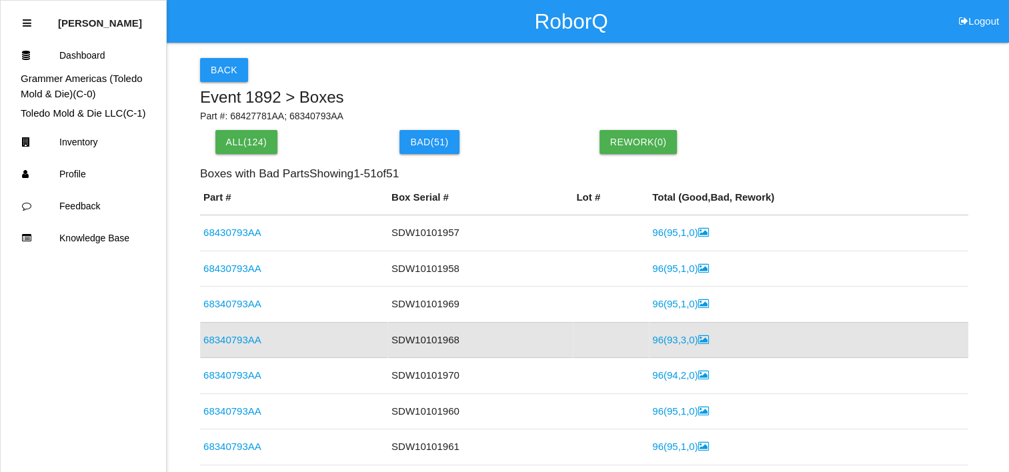
click at [516, 80] on div "Back" at bounding box center [584, 70] width 769 height 24
drag, startPoint x: 582, startPoint y: 86, endPoint x: 543, endPoint y: 89, distance: 38.8
click at [543, 89] on h5 "Event 1892 > Boxes" at bounding box center [584, 97] width 769 height 17
drag, startPoint x: 591, startPoint y: 75, endPoint x: 536, endPoint y: 72, distance: 54.8
click at [537, 72] on div "Back" at bounding box center [584, 70] width 769 height 24
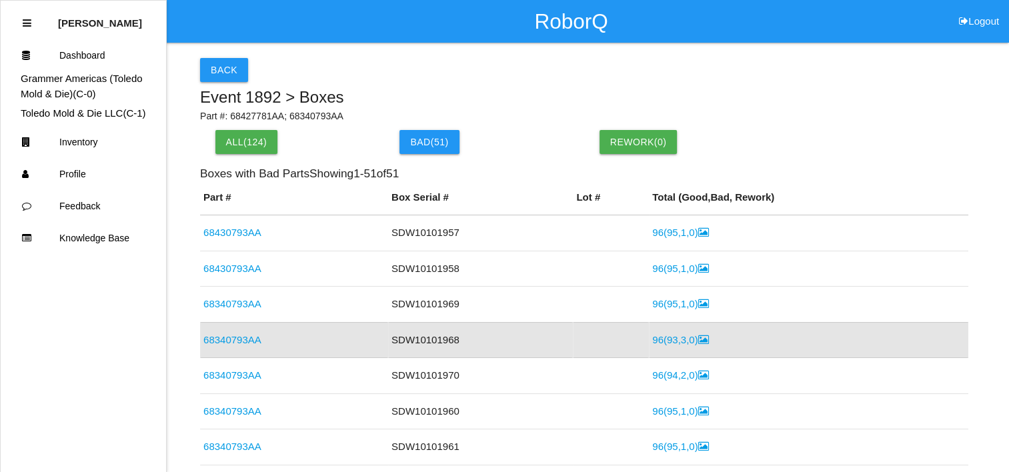
drag, startPoint x: 536, startPoint y: 71, endPoint x: 496, endPoint y: 69, distance: 40.7
click at [496, 69] on div "Back" at bounding box center [584, 70] width 769 height 24
